Goal: Browse casually: Explore the website without a specific task or goal

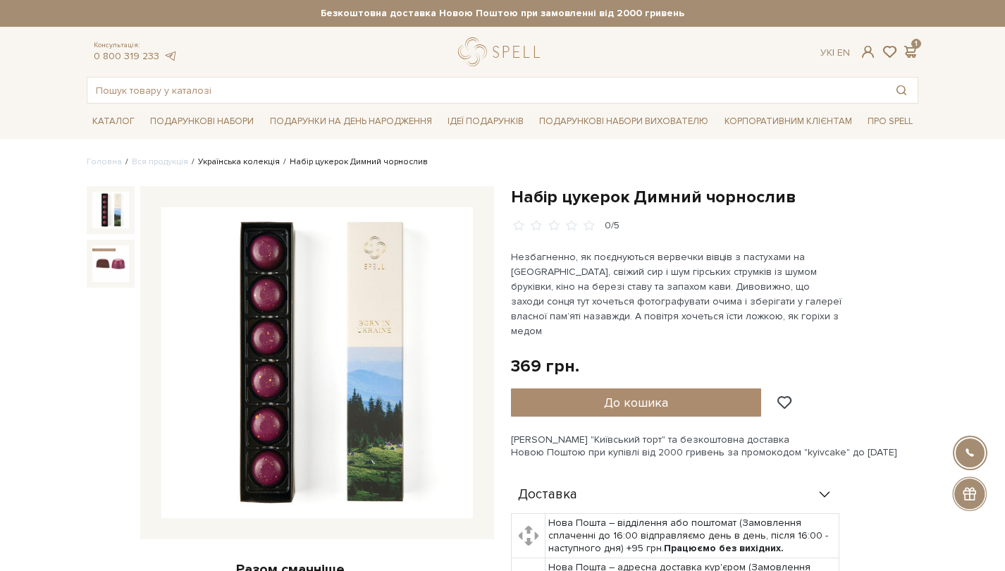
click at [245, 161] on link "Українська колекція" at bounding box center [239, 161] width 82 height 11
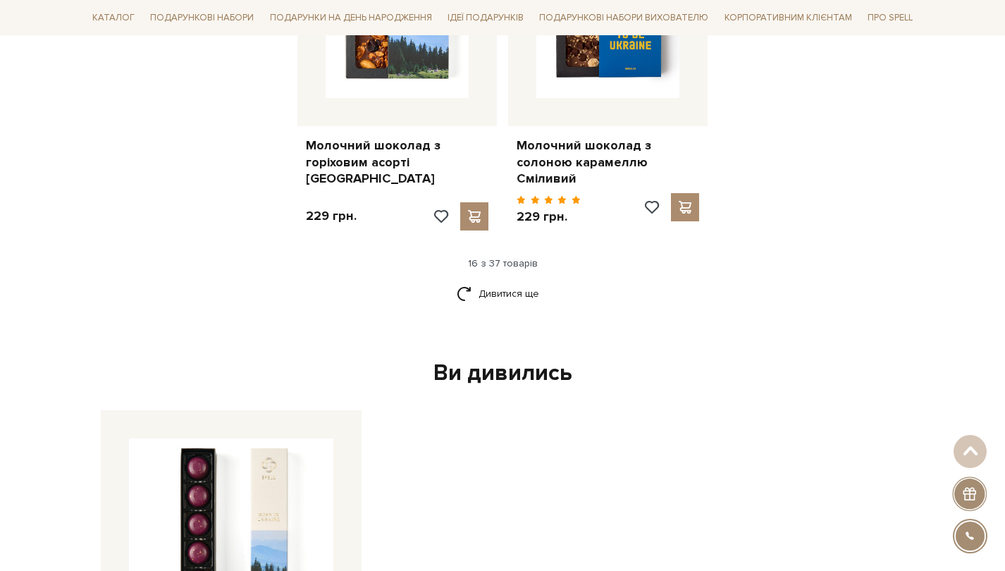
scroll to position [1818, 0]
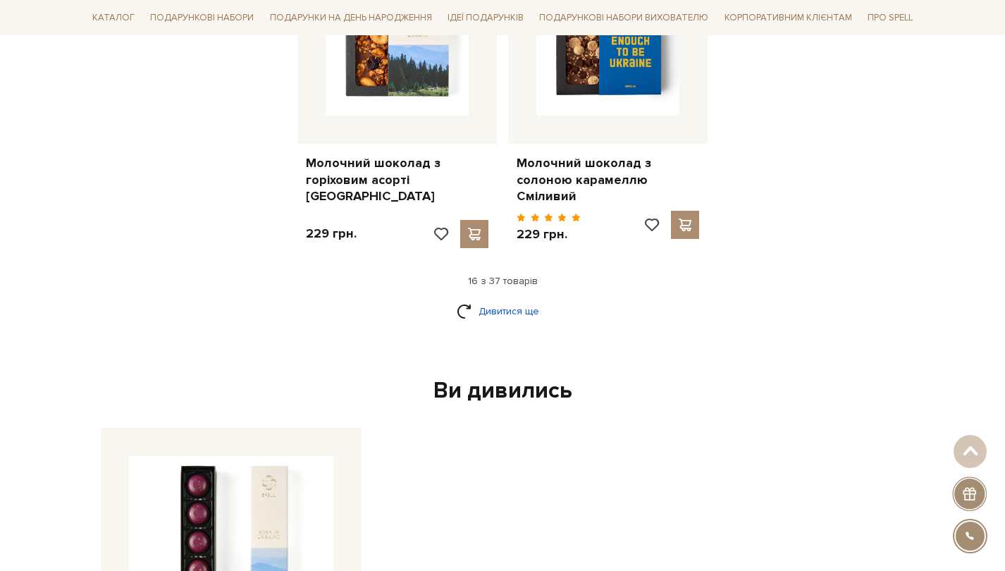
click at [518, 299] on link "Дивитися ще" at bounding box center [503, 311] width 92 height 25
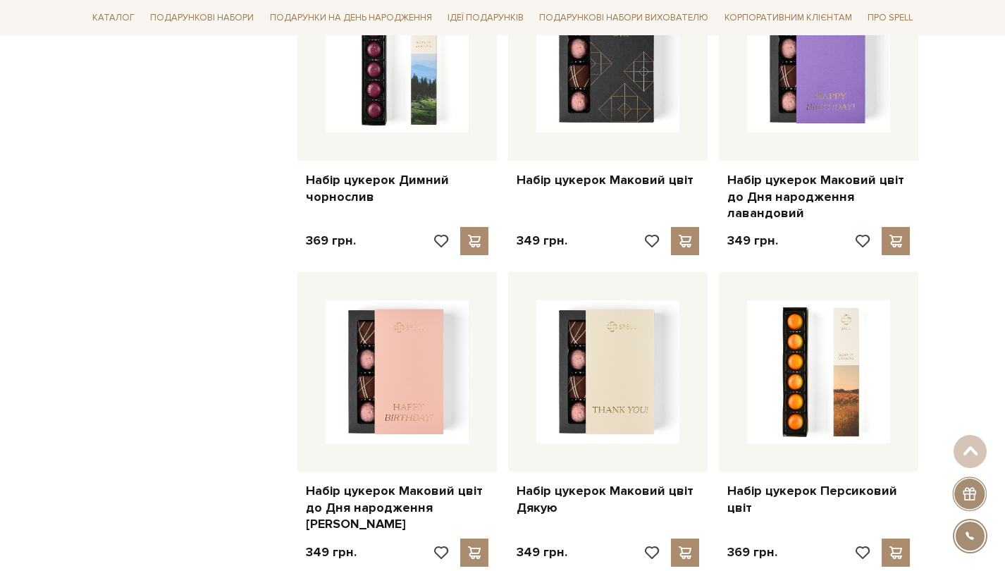
scroll to position [2135, 0]
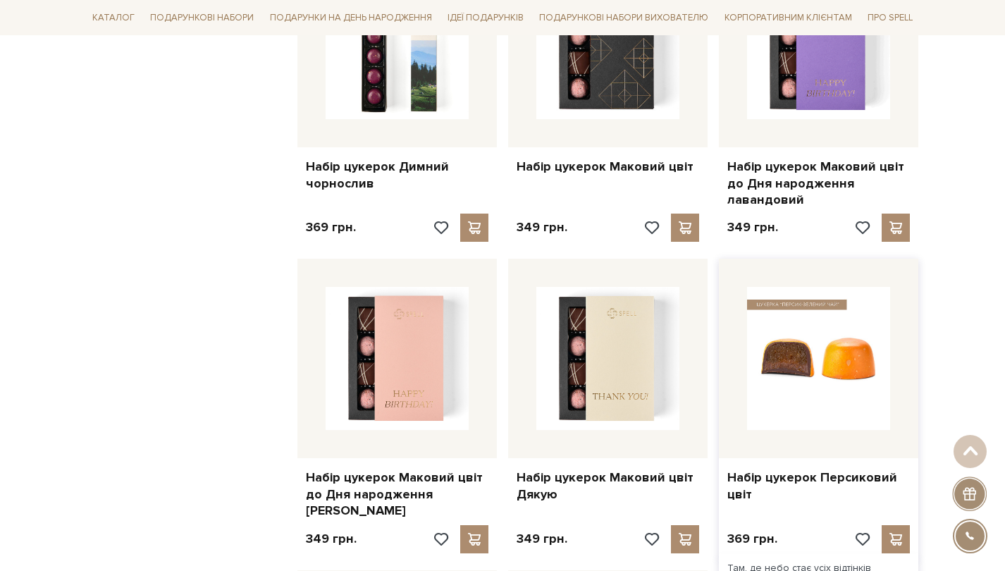
click at [872, 300] on img at bounding box center [818, 358] width 143 height 143
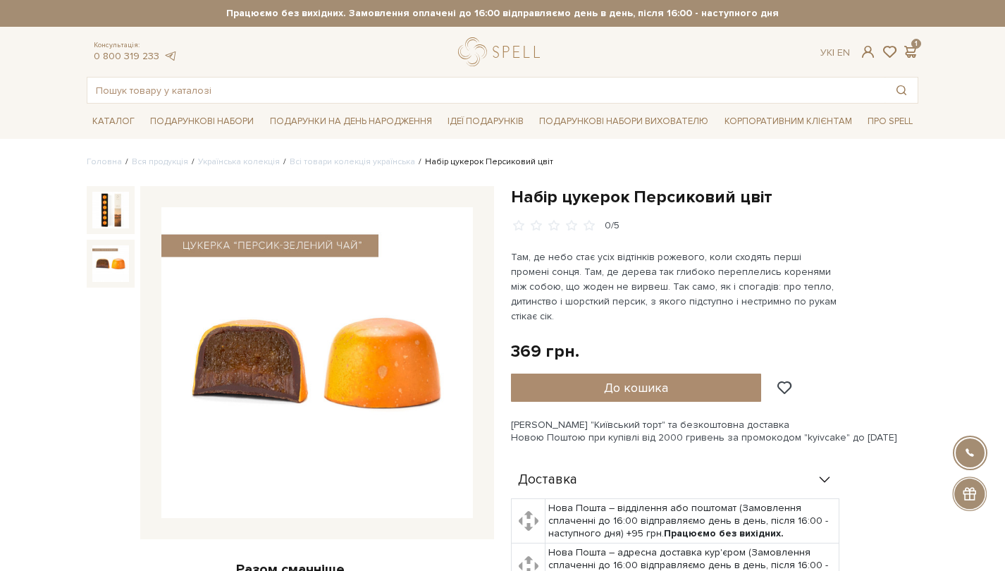
click at [116, 270] on img at bounding box center [110, 263] width 37 height 37
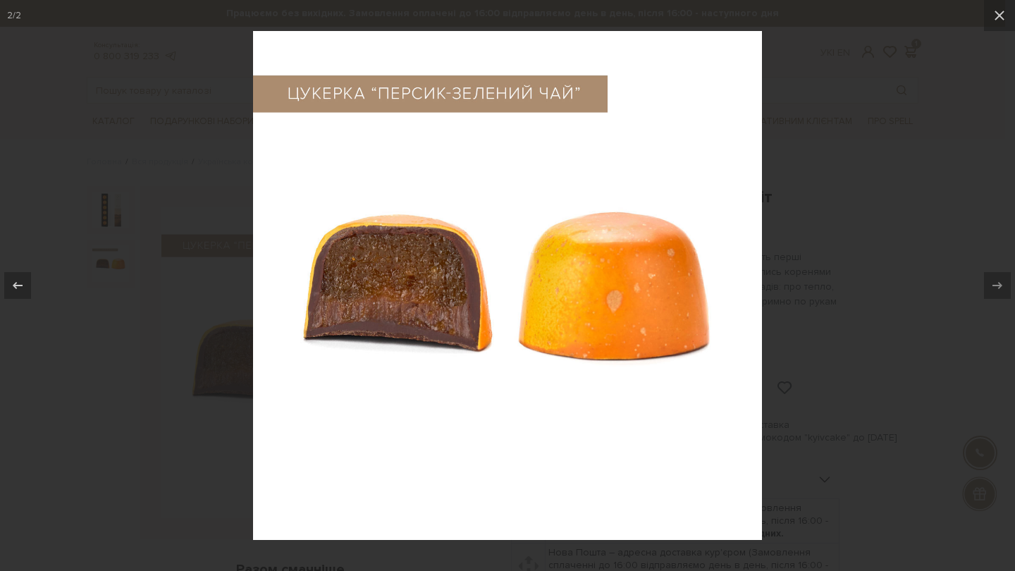
click at [907, 221] on div at bounding box center [507, 285] width 1015 height 571
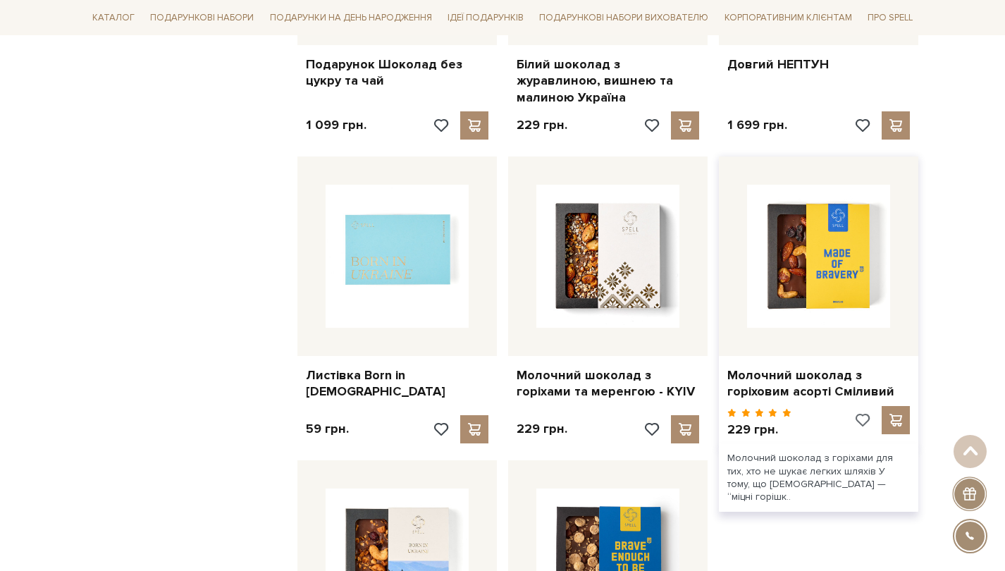
scroll to position [1599, 0]
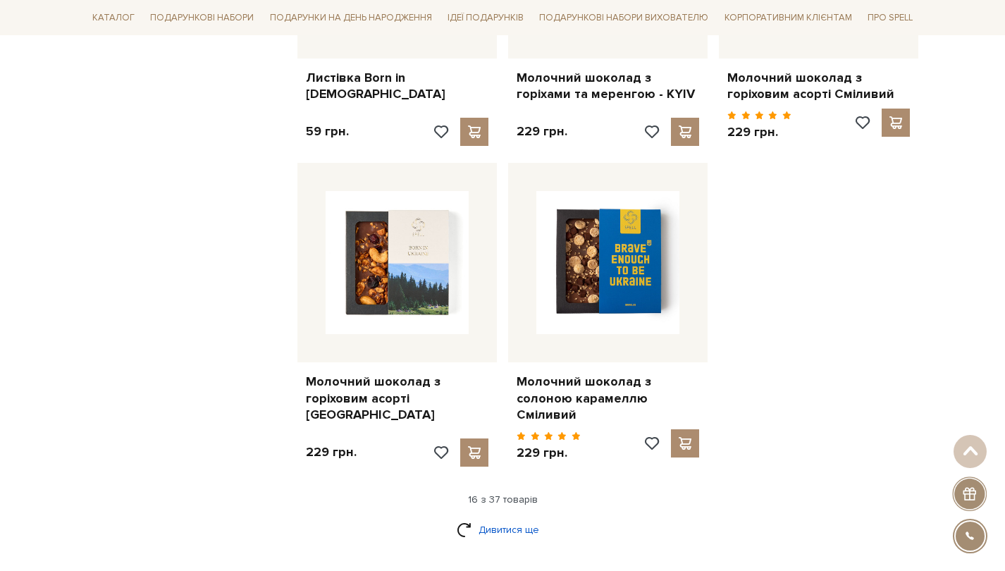
click at [516, 517] on link "Дивитися ще" at bounding box center [503, 529] width 92 height 25
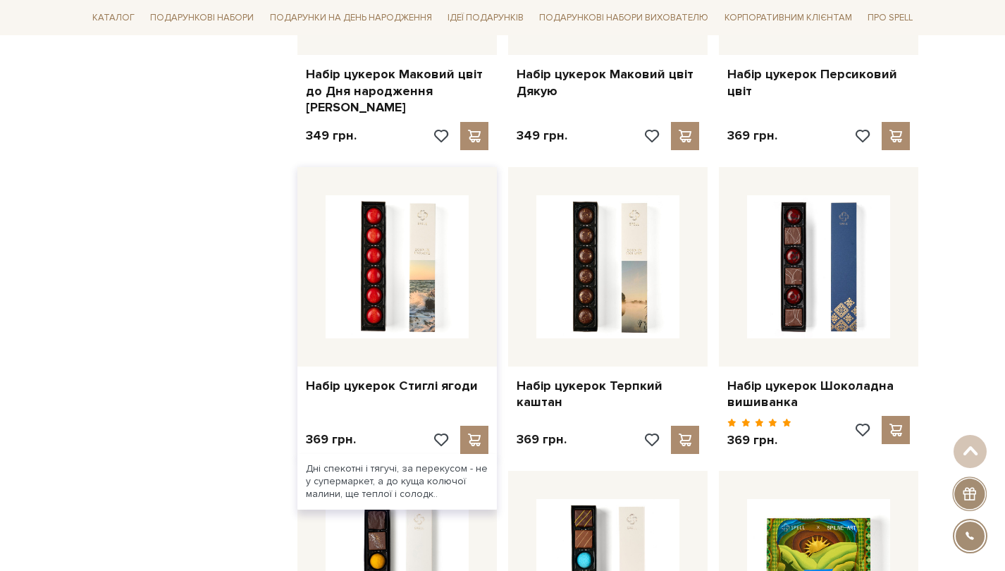
scroll to position [2617, 0]
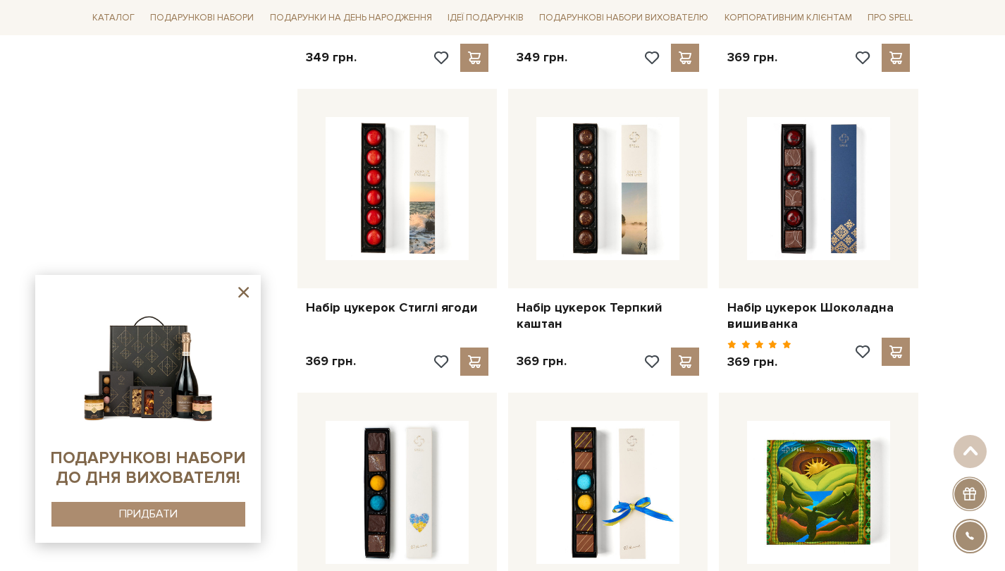
click at [242, 295] on icon at bounding box center [243, 292] width 11 height 11
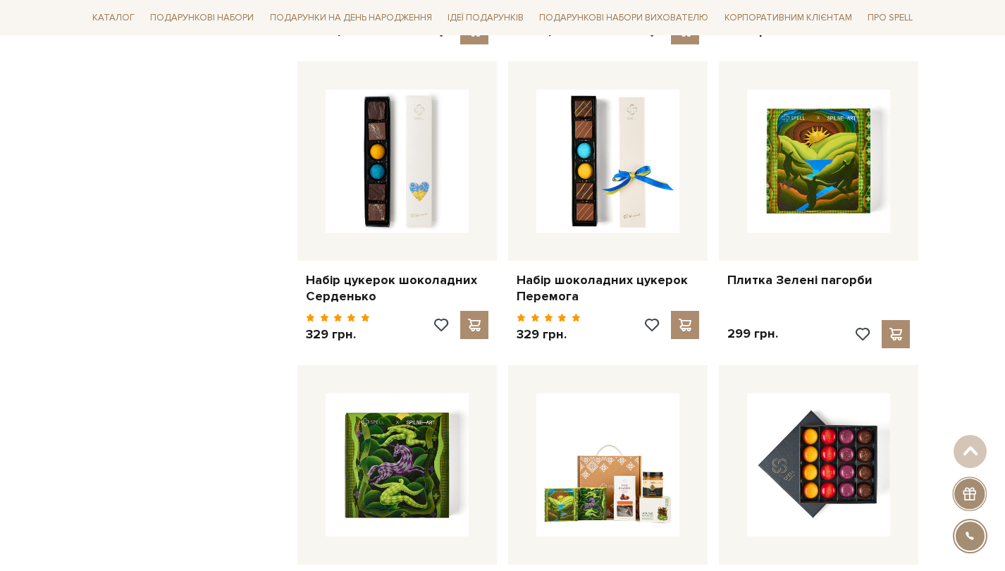
scroll to position [3261, 0]
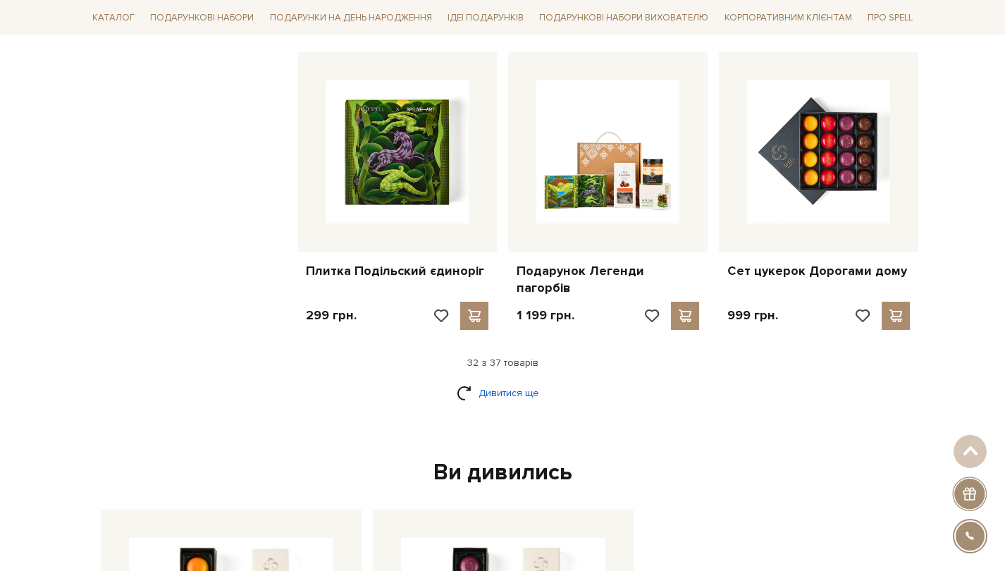
click at [532, 381] on link "Дивитися ще" at bounding box center [503, 393] width 92 height 25
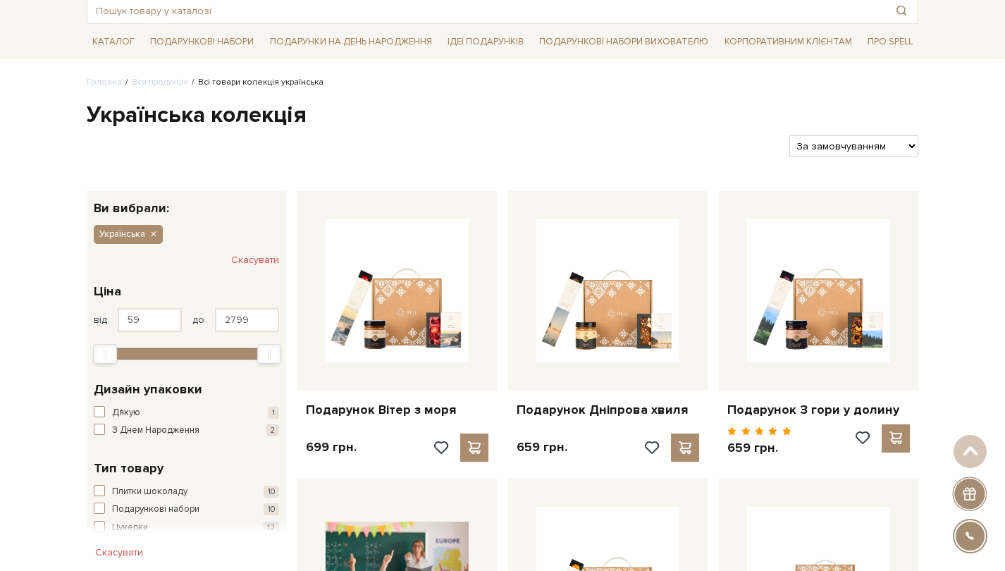
scroll to position [0, 0]
